Goal: Task Accomplishment & Management: Use online tool/utility

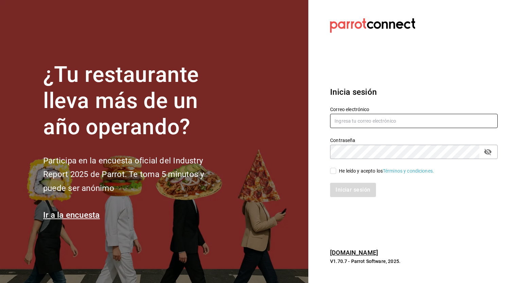
type input "[EMAIL_ADDRESS][DOMAIN_NAME]"
click at [334, 170] on input "He leído y acepto los Términos y condiciones." at bounding box center [333, 171] width 6 height 6
checkbox input "true"
click at [354, 192] on button "Iniciar sesión" at bounding box center [353, 190] width 46 height 14
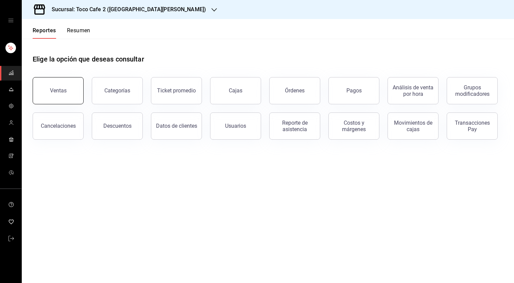
click at [62, 94] on button "Ventas" at bounding box center [58, 90] width 51 height 27
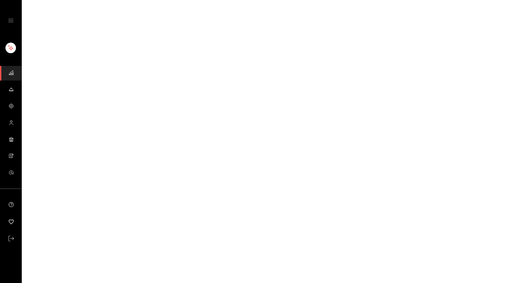
click at [62, 0] on html "GANA 1 MES GRATIS EN TU SUSCRIPCIÓN AQUÍ ¿Recuerdas cómo empezó tu restaurante?…" at bounding box center [257, 0] width 514 height 0
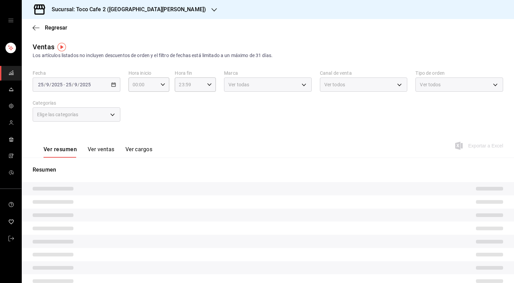
click at [62, 94] on div "Fecha [DATE] [DATE] - [DATE] [DATE] Hora inicio 00:00 Hora inicio Hora fin 23:5…" at bounding box center [268, 100] width 470 height 60
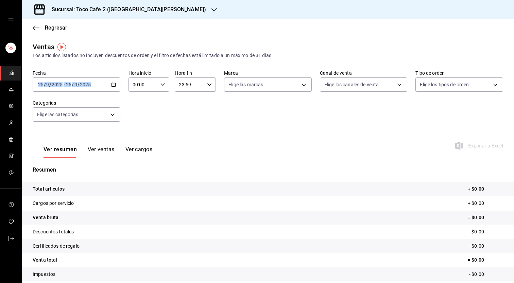
click at [114, 85] on icon "button" at bounding box center [113, 84] width 5 height 5
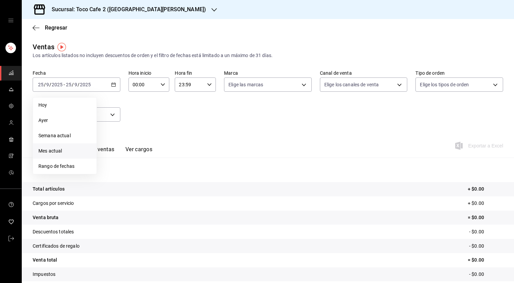
click at [60, 147] on span "Mes actual" at bounding box center [64, 150] width 53 height 7
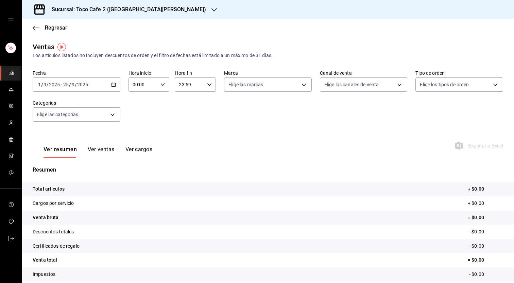
scroll to position [42, 0]
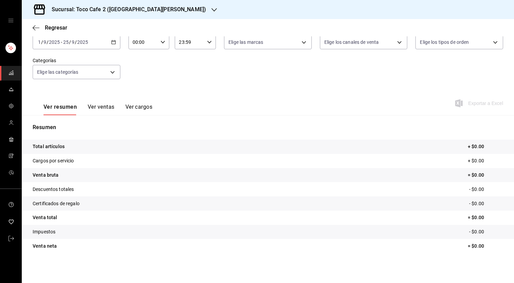
click at [115, 43] on icon "button" at bounding box center [113, 42] width 5 height 5
click at [65, 111] on span "Mes actual" at bounding box center [64, 108] width 53 height 7
click at [129, 162] on tr "Cargos por servicio + $0.00" at bounding box center [268, 161] width 492 height 14
